Goal: Task Accomplishment & Management: Manage account settings

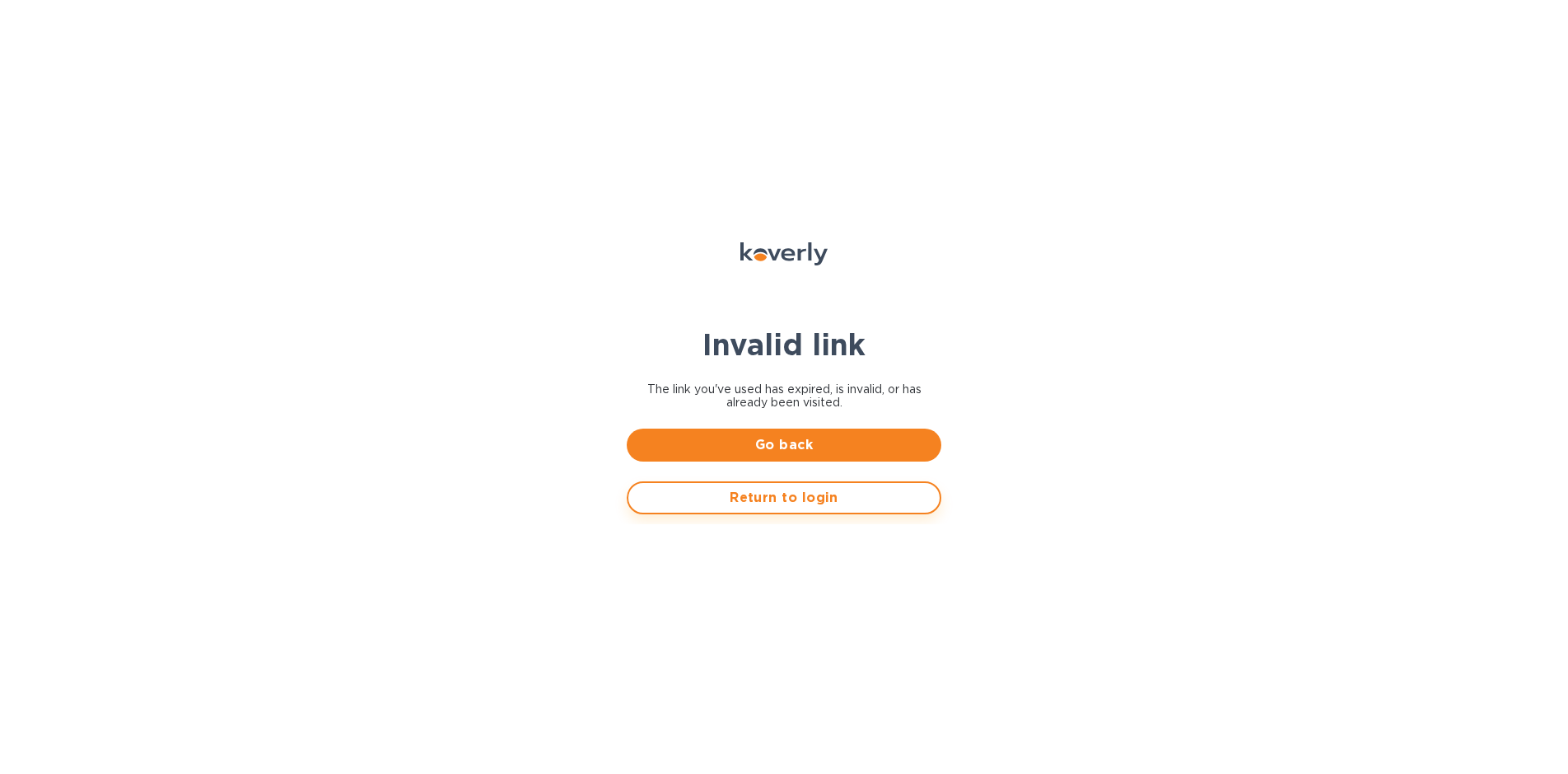
click at [797, 506] on span "Return to login" at bounding box center [784, 497] width 285 height 20
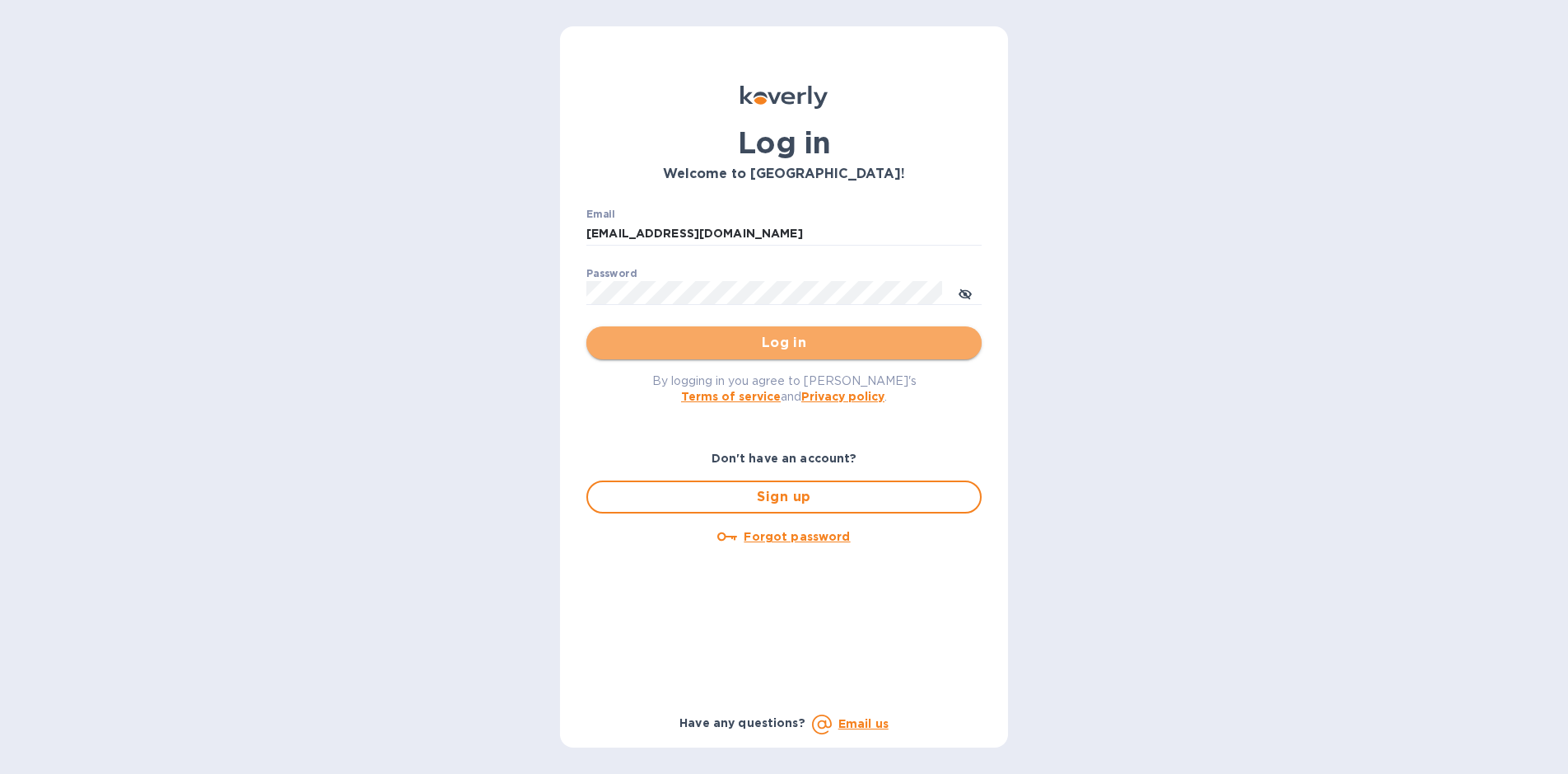
click at [770, 353] on span "Log in" at bounding box center [784, 343] width 369 height 20
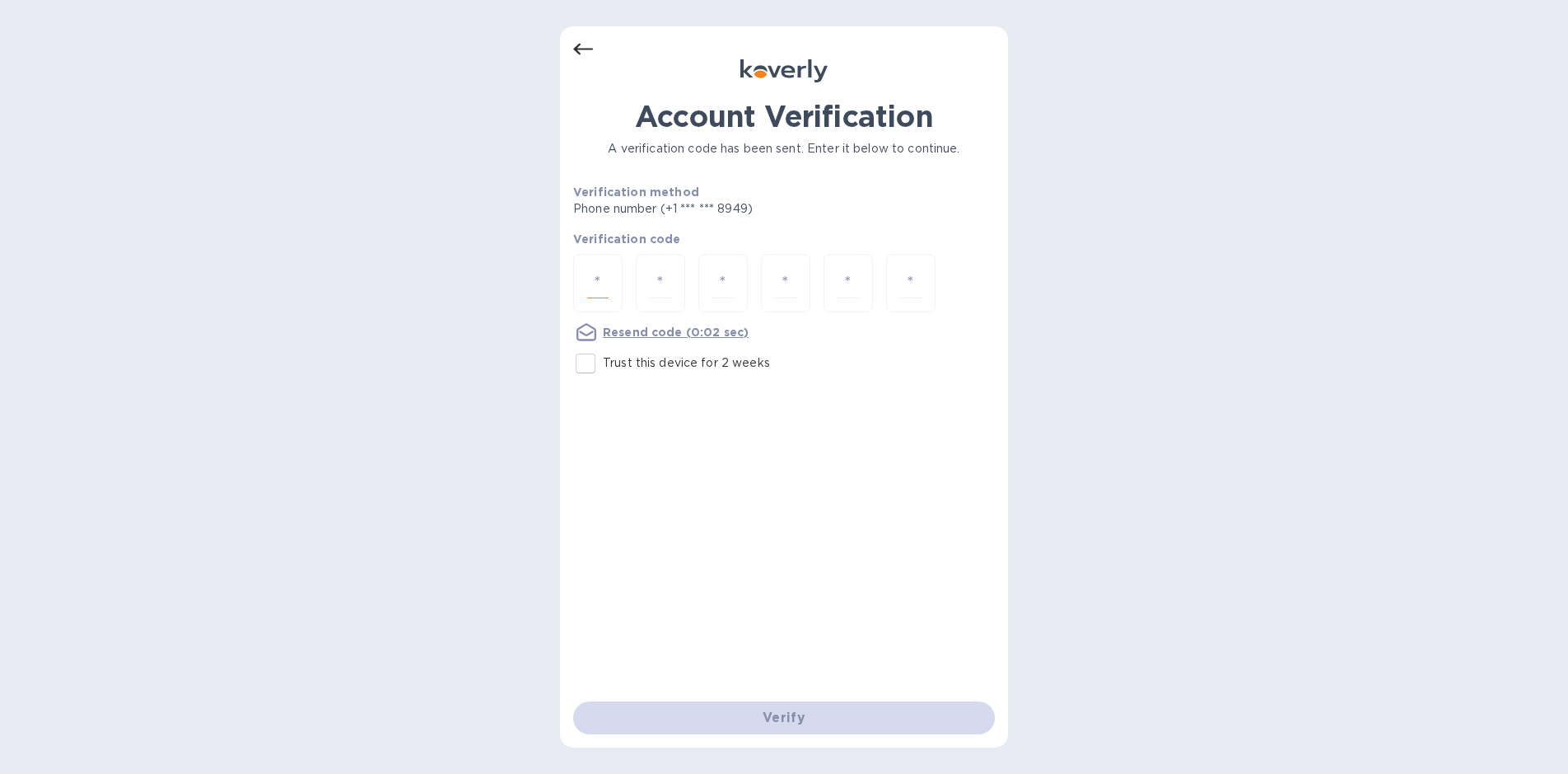
click at [592, 289] on input "number" at bounding box center [598, 283] width 22 height 31
type input "5"
type input "2"
type input "3"
type input "4"
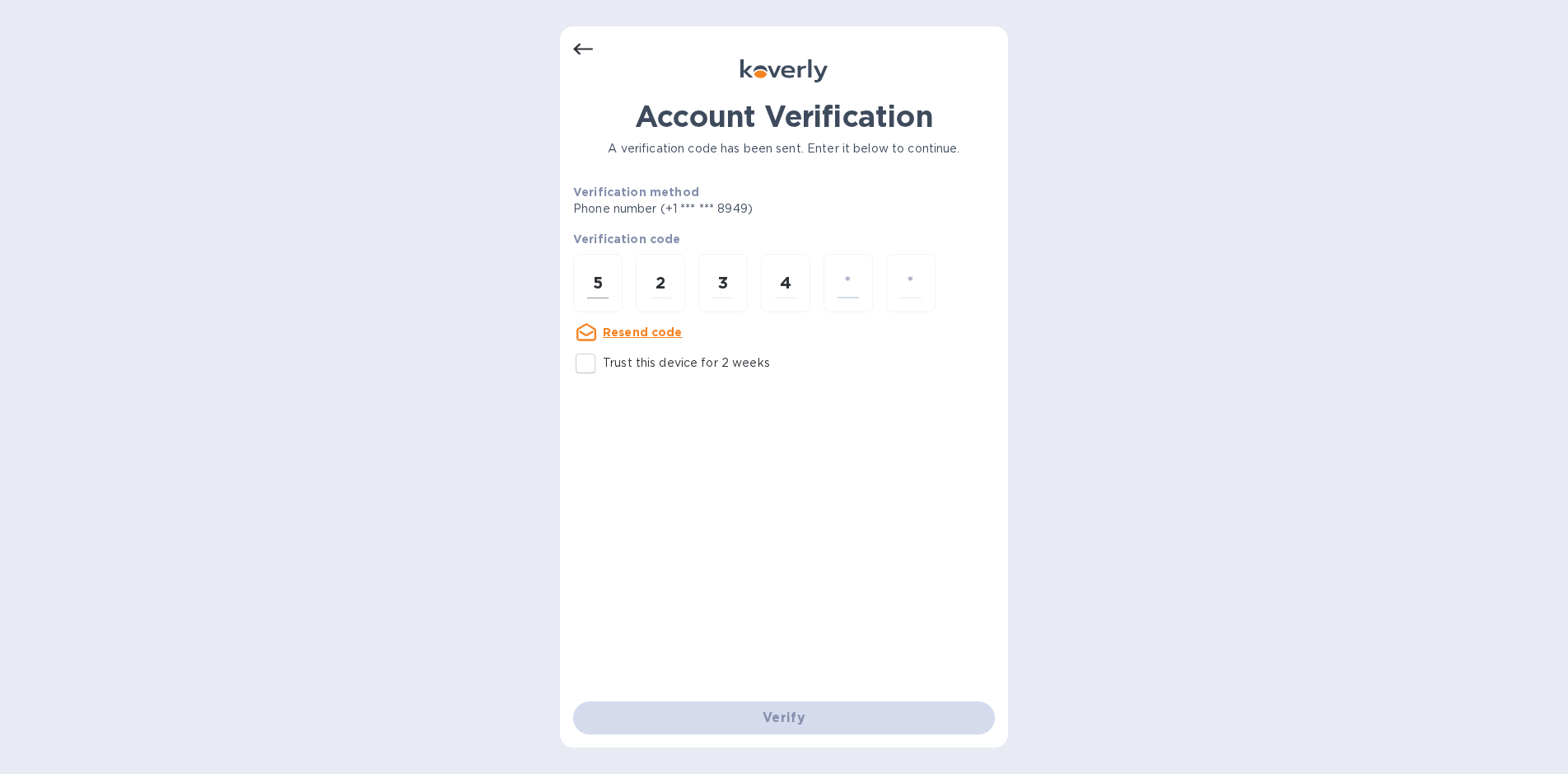
type input "9"
type input "5"
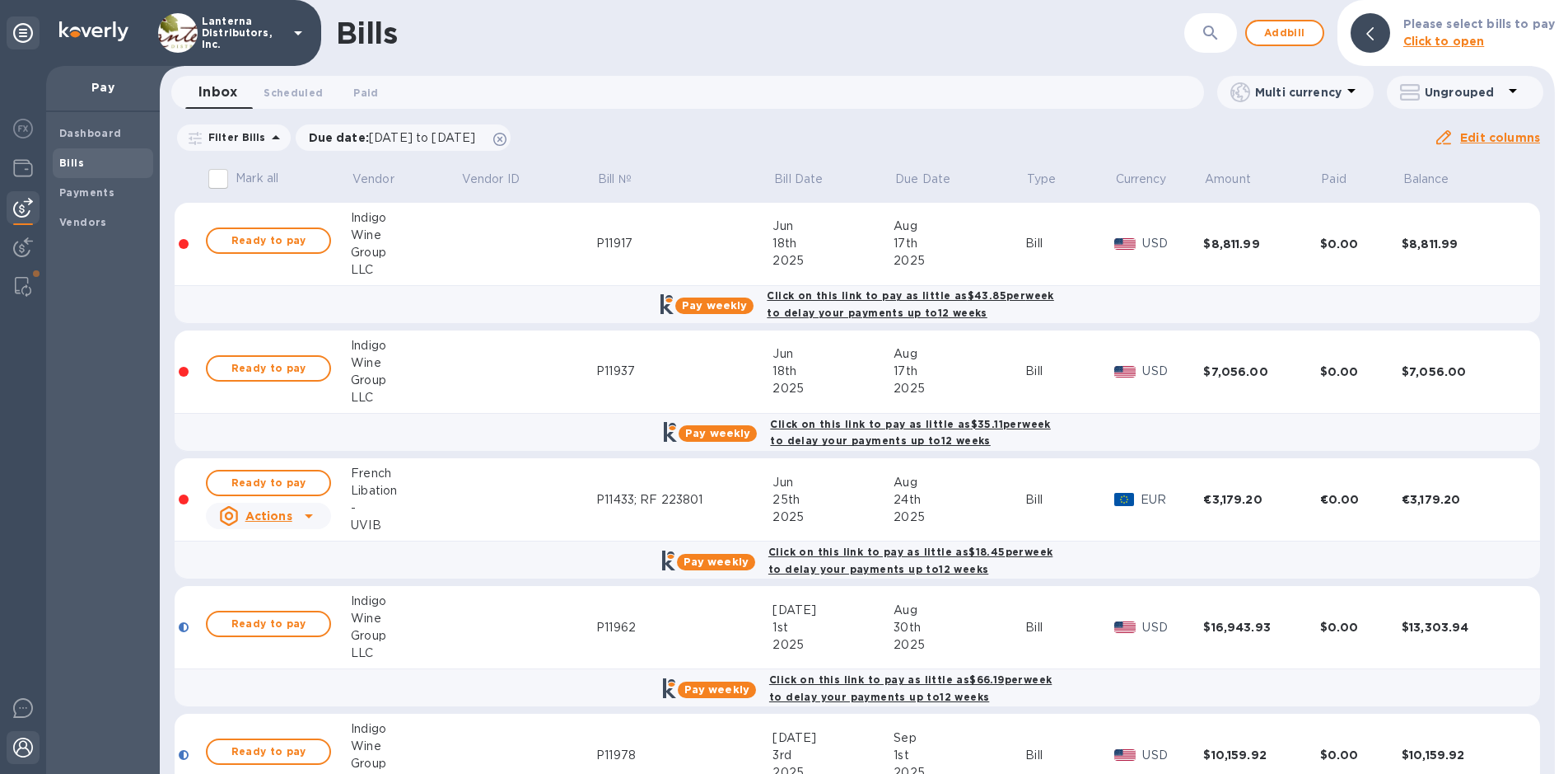
click at [15, 744] on img at bounding box center [23, 747] width 20 height 20
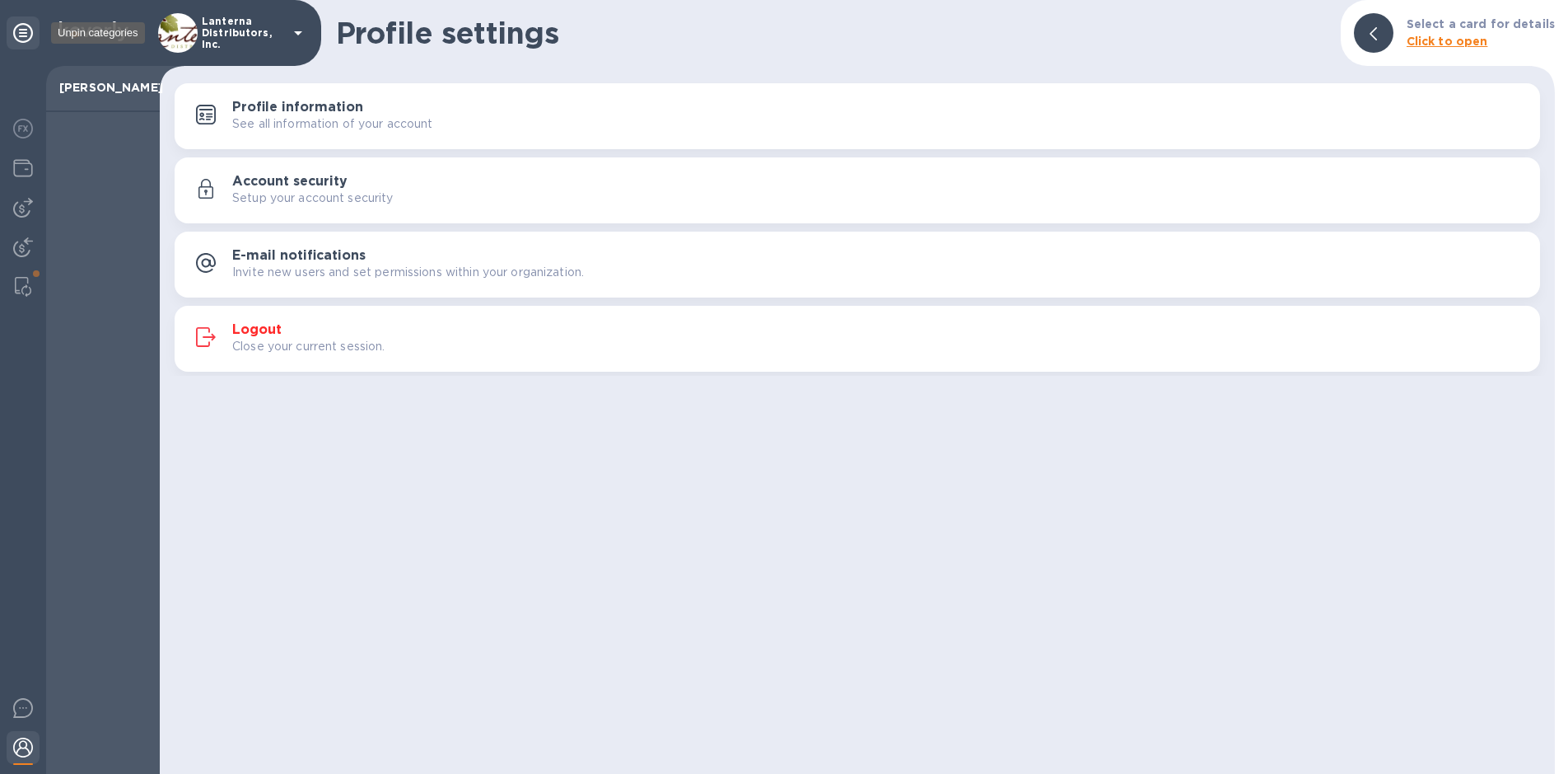
click at [23, 32] on icon at bounding box center [23, 32] width 20 height 20
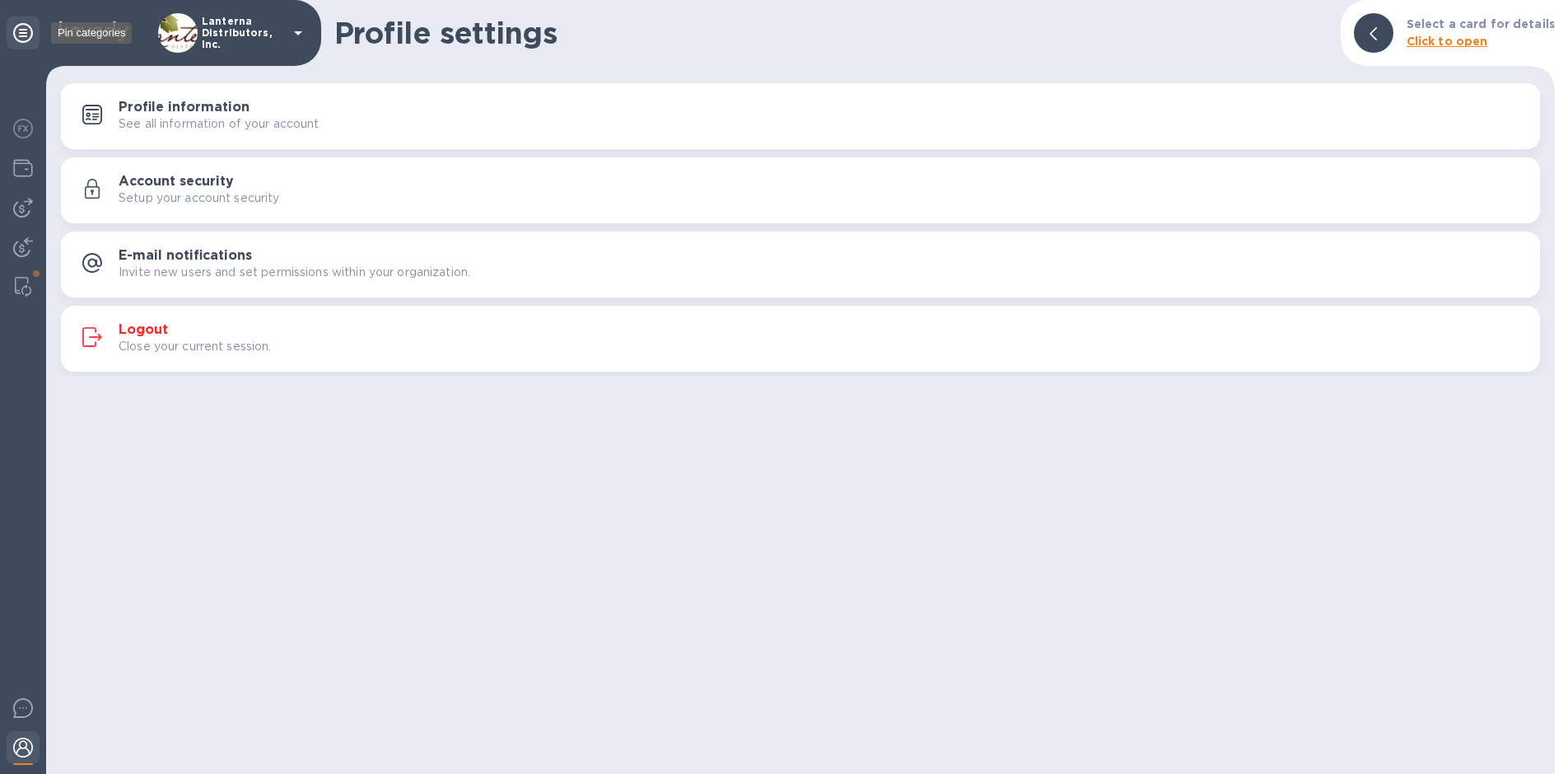
click at [23, 32] on icon at bounding box center [23, 32] width 20 height 20
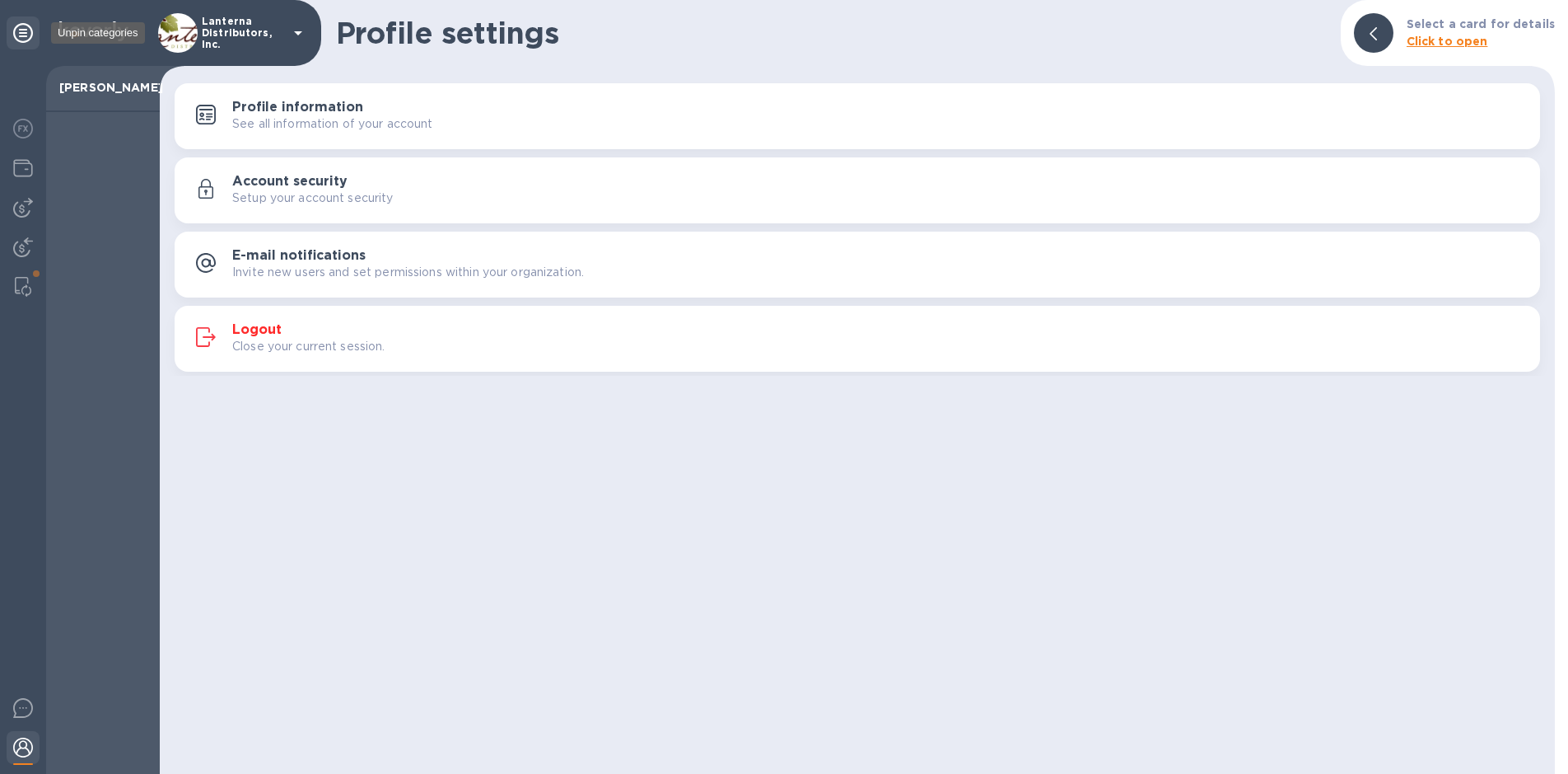
click at [23, 32] on icon at bounding box center [23, 32] width 20 height 20
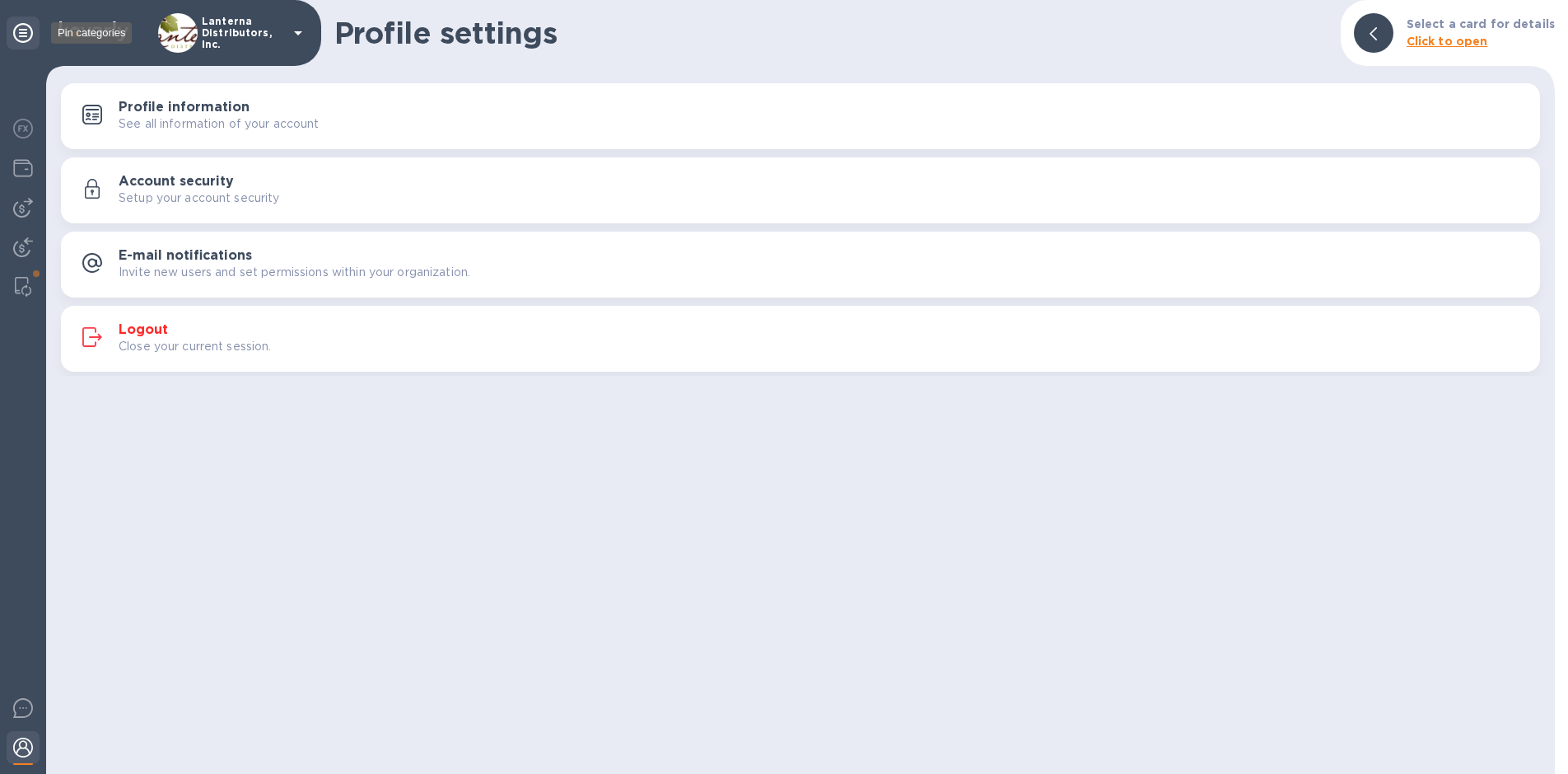
click at [23, 32] on icon at bounding box center [23, 32] width 20 height 20
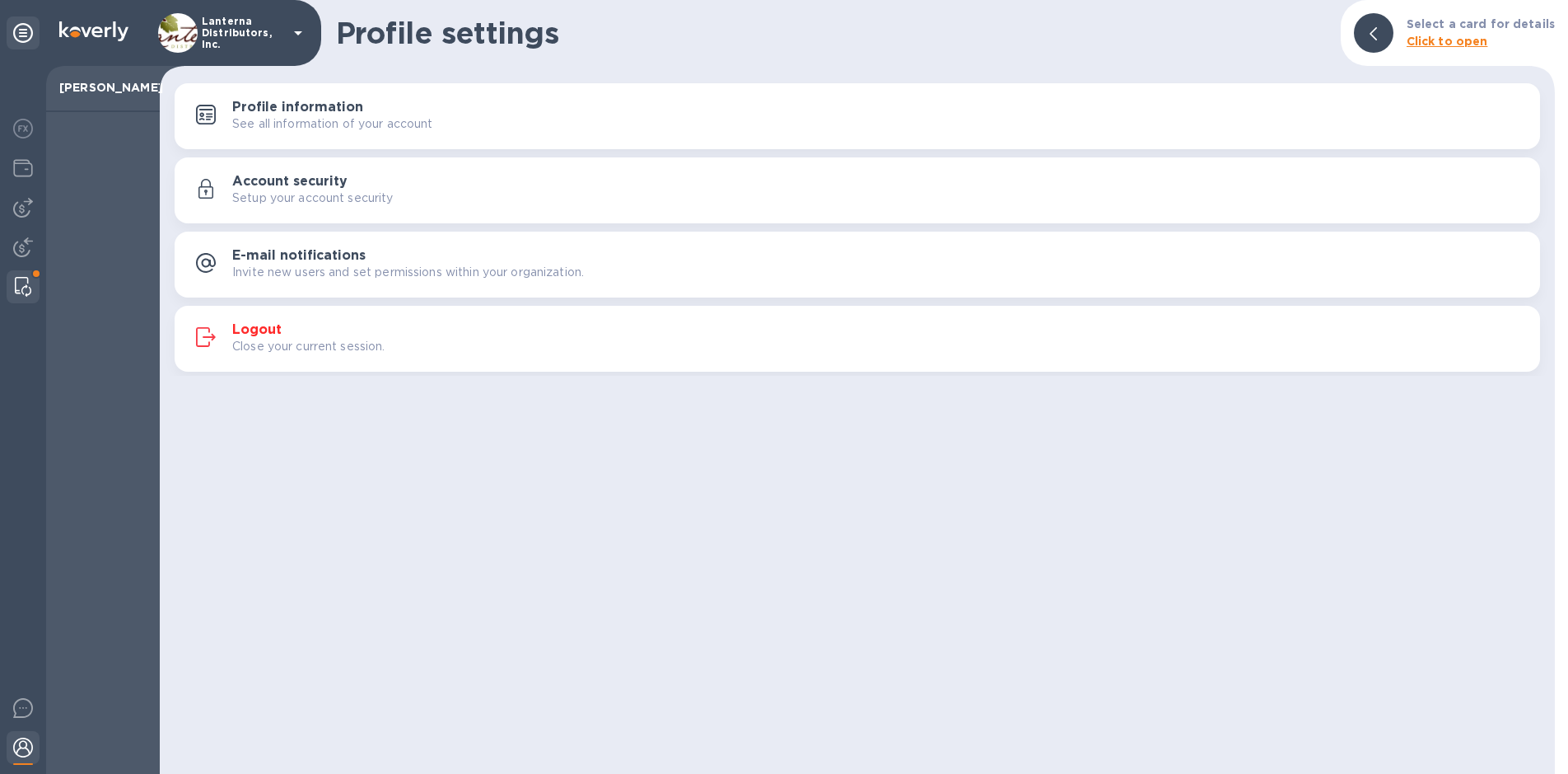
click at [24, 290] on img at bounding box center [23, 287] width 17 height 20
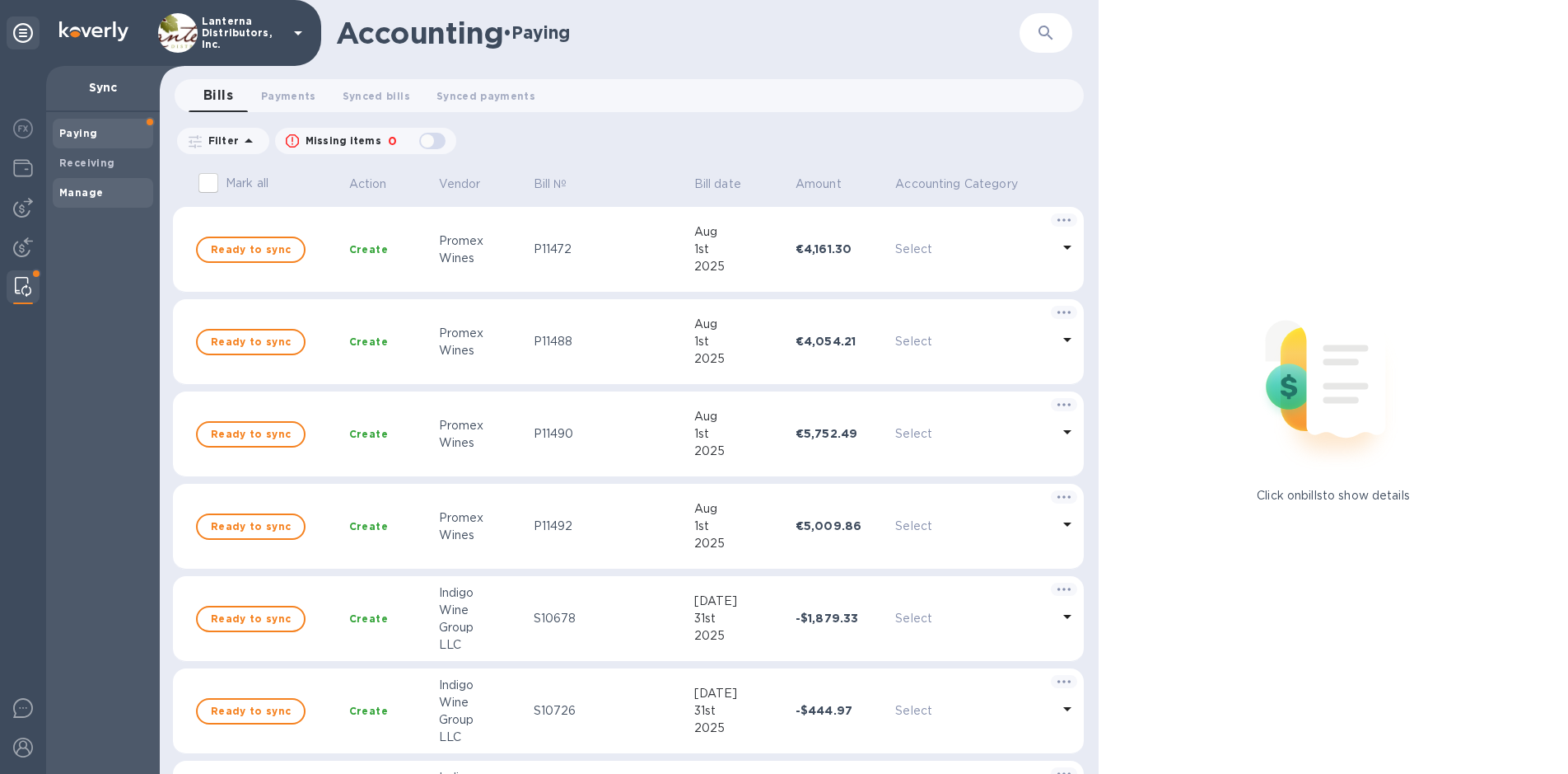
click at [91, 190] on b "Manage" at bounding box center [81, 192] width 43 height 13
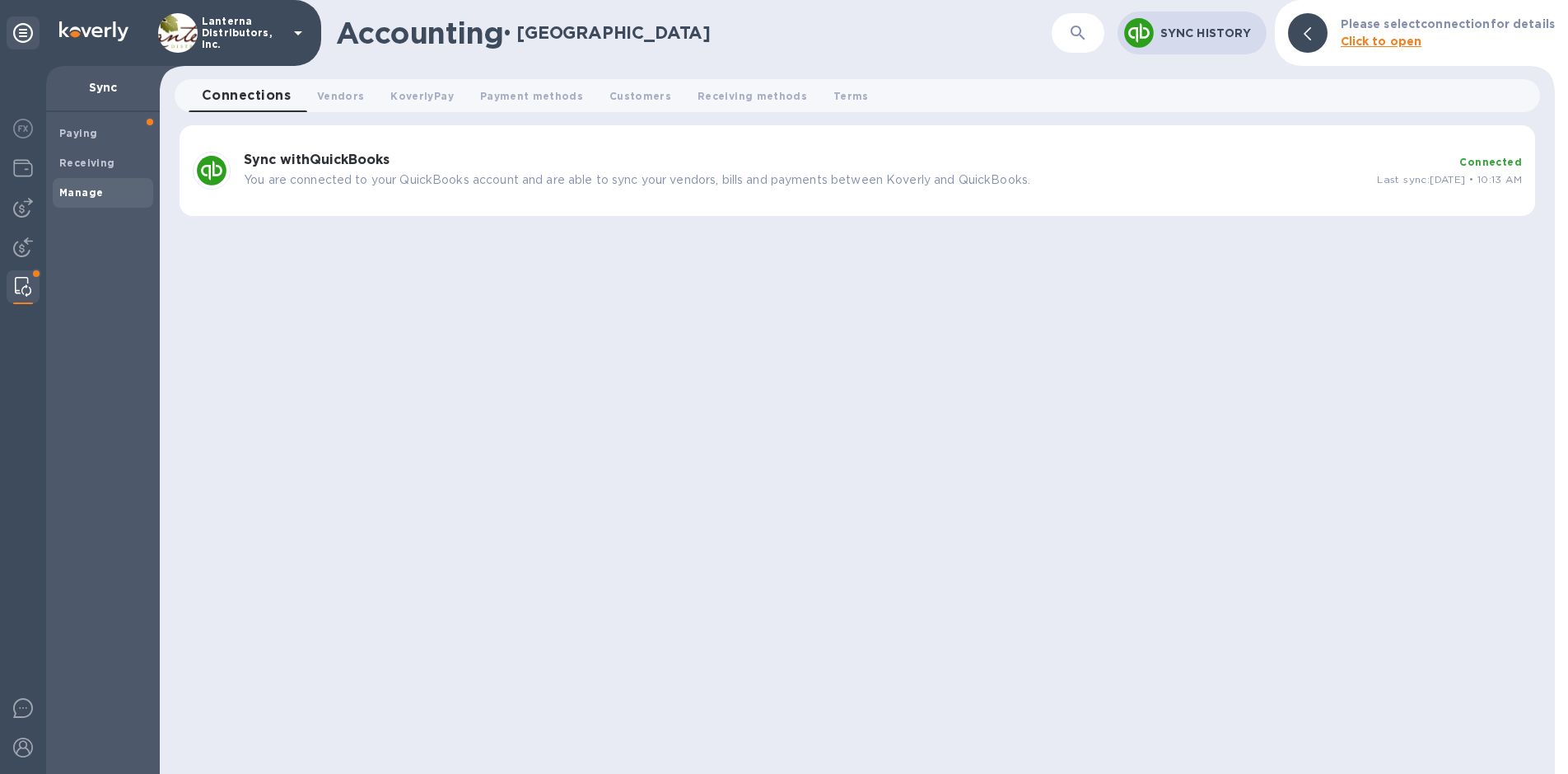
click at [234, 24] on p "Lanterna Distributors, Inc." at bounding box center [243, 32] width 83 height 34
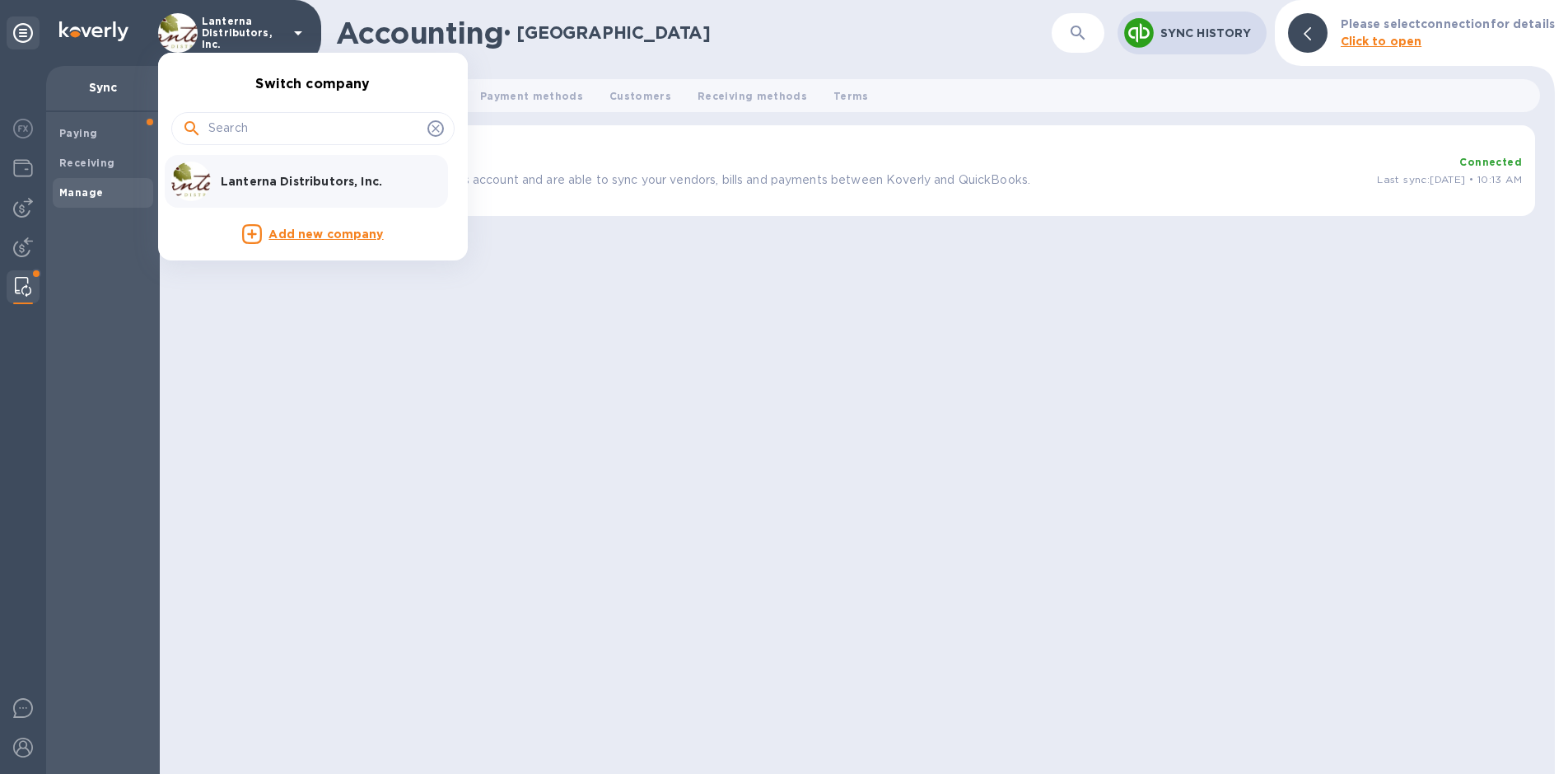
click at [234, 24] on div at bounding box center [784, 387] width 1568 height 774
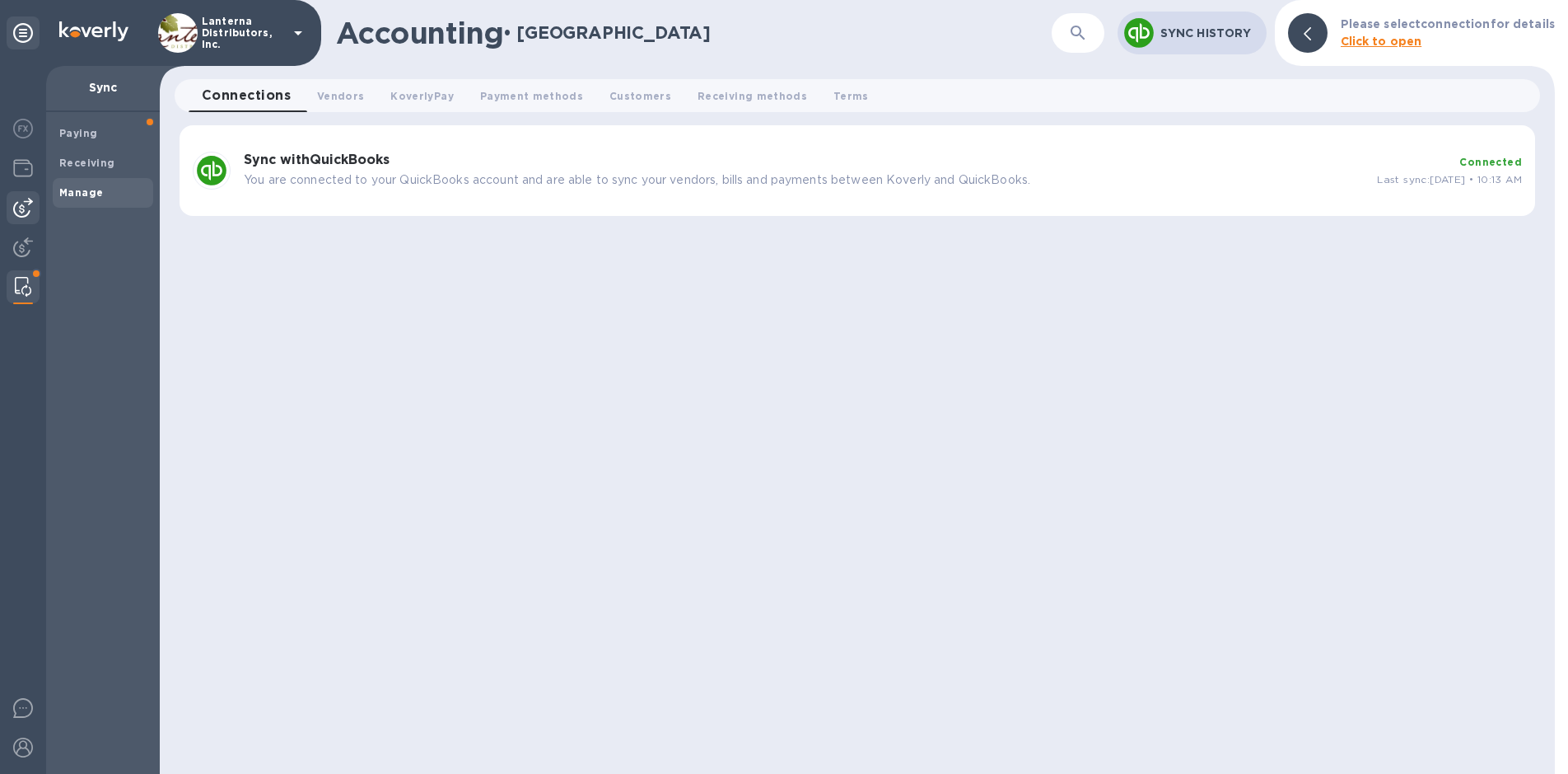
click at [32, 207] on div at bounding box center [23, 207] width 32 height 32
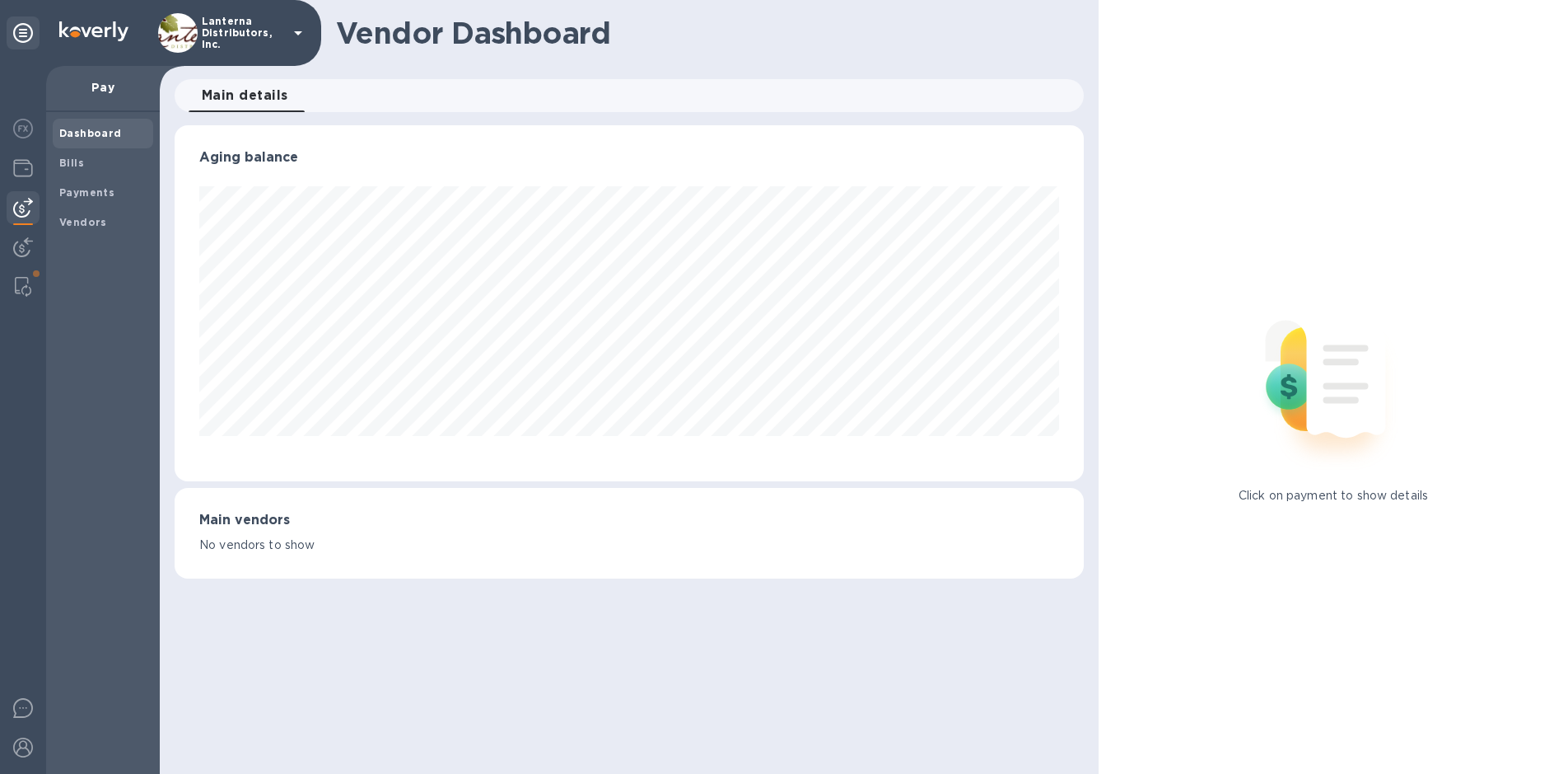
scroll to position [356, 909]
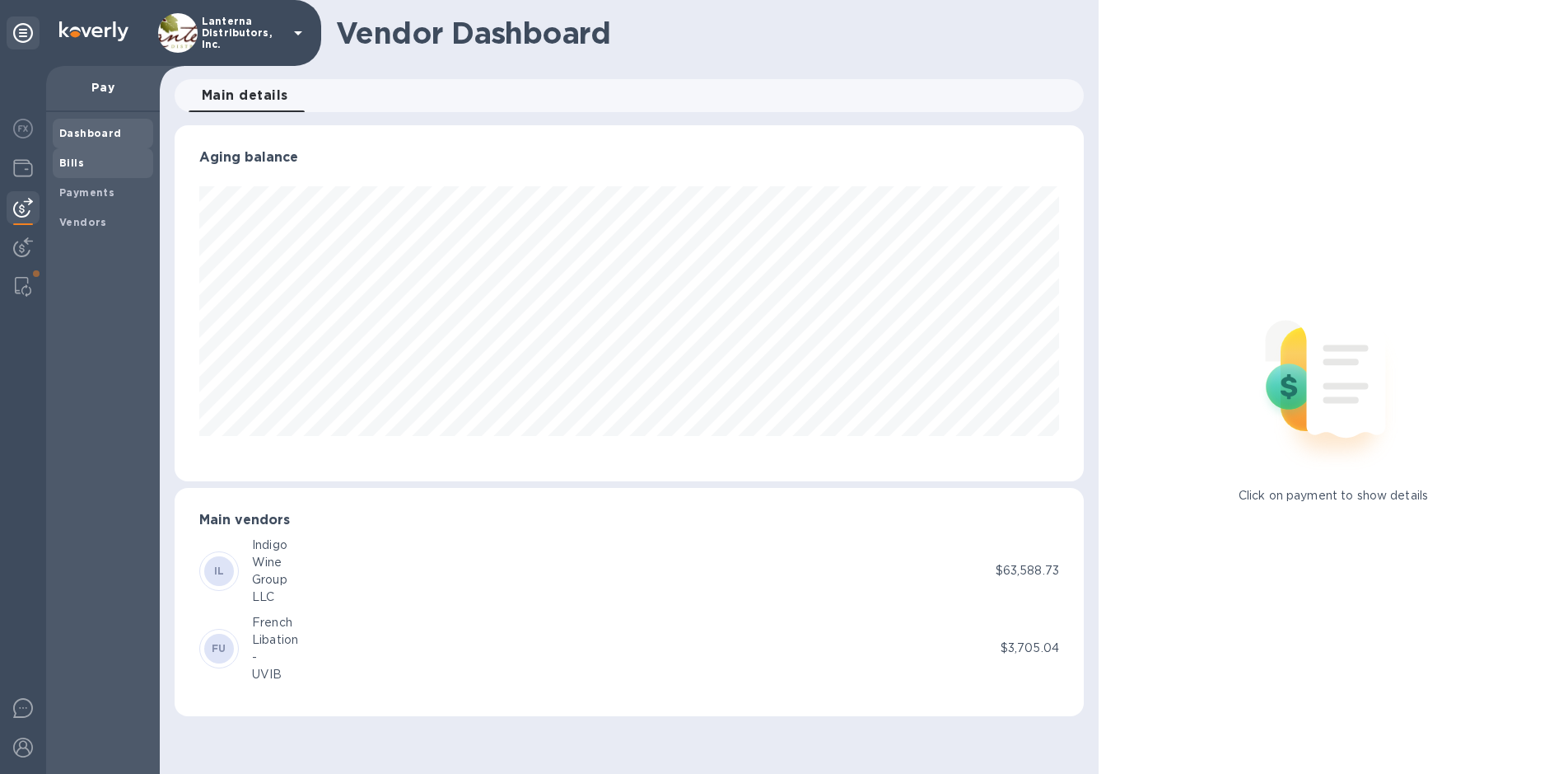
click at [73, 160] on b "Bills" at bounding box center [71, 162] width 25 height 13
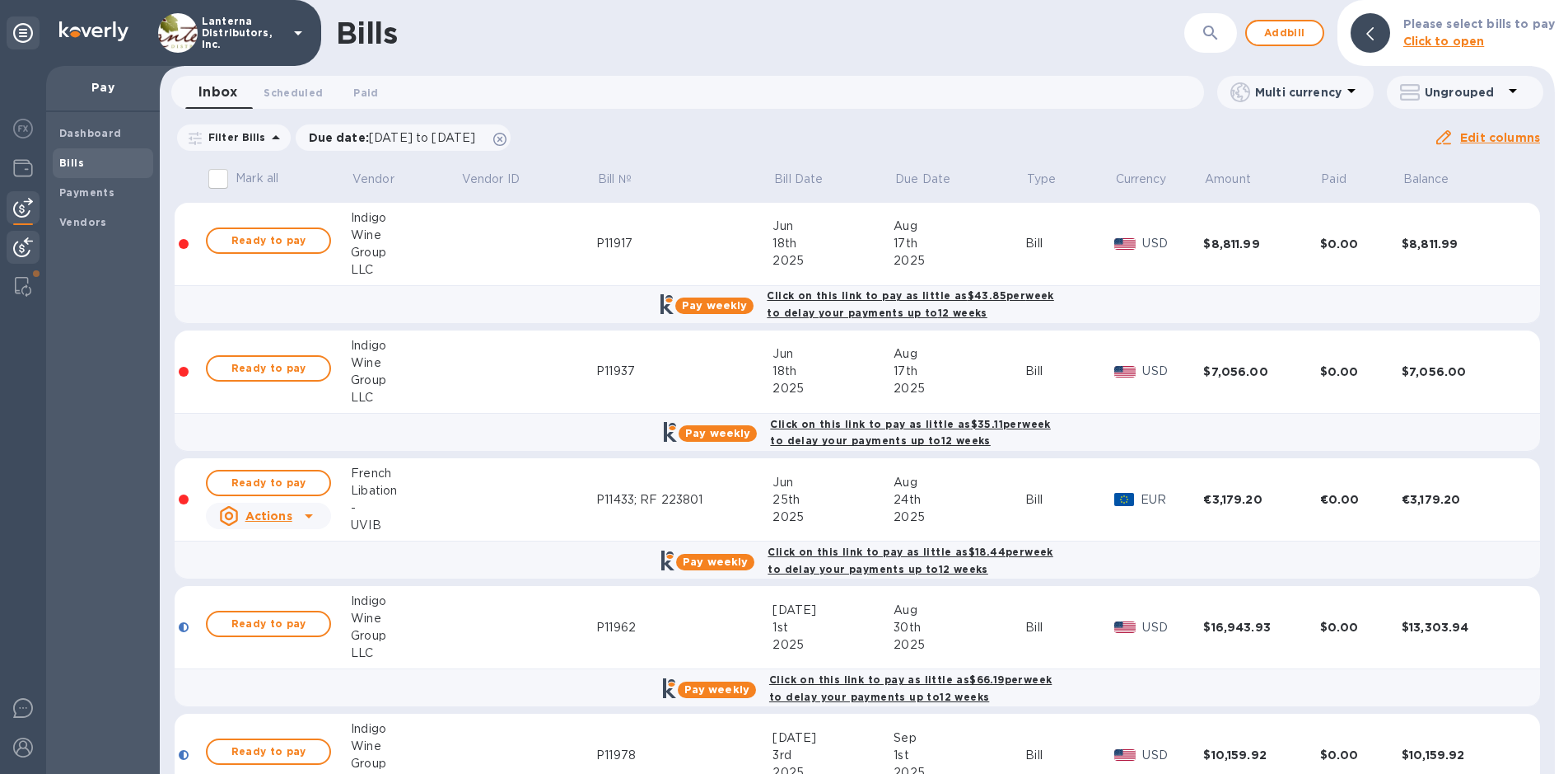
click at [26, 245] on img at bounding box center [23, 247] width 20 height 20
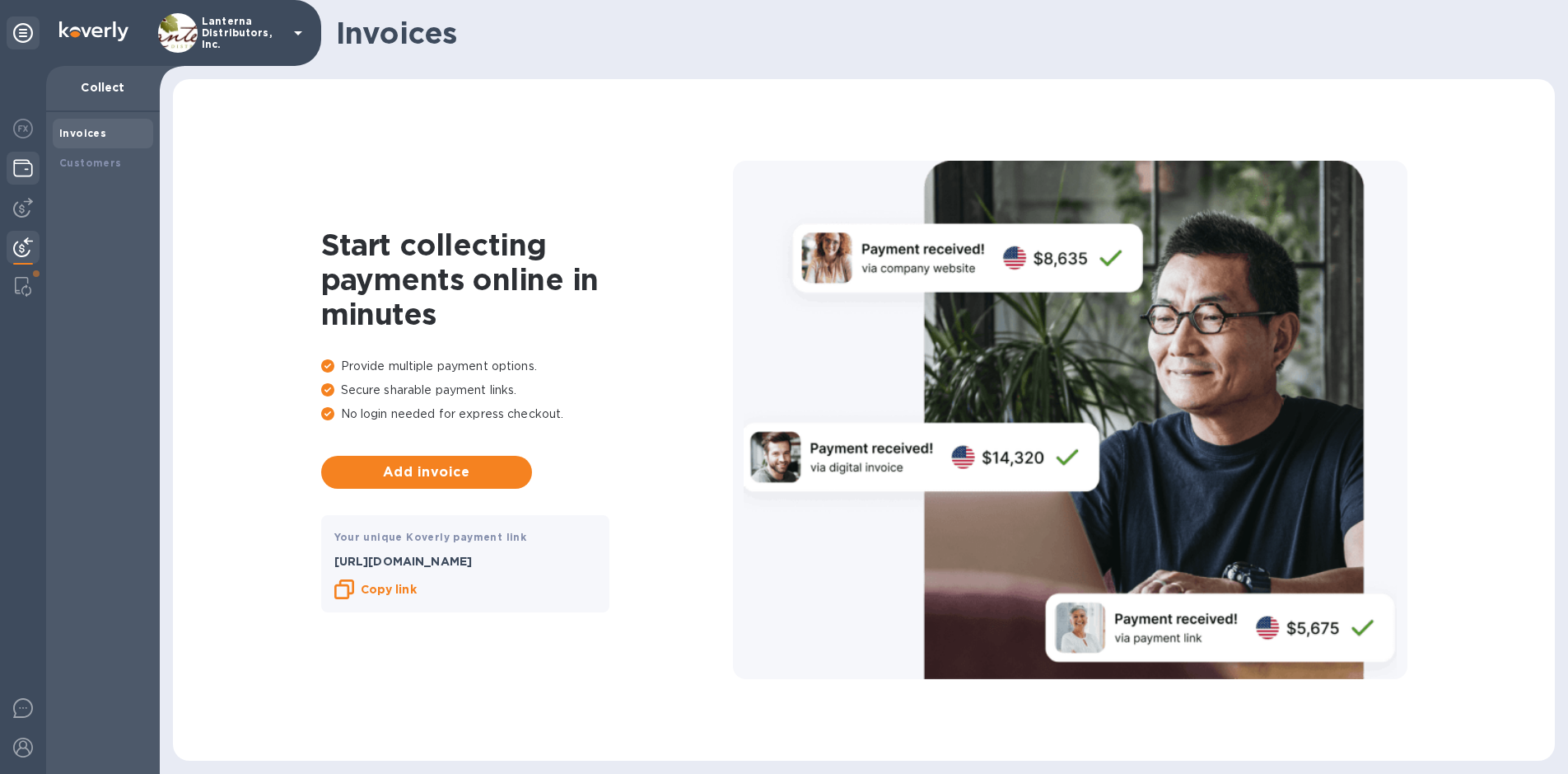
click at [32, 170] on div at bounding box center [23, 169] width 32 height 36
